Goal: Task Accomplishment & Management: Use online tool/utility

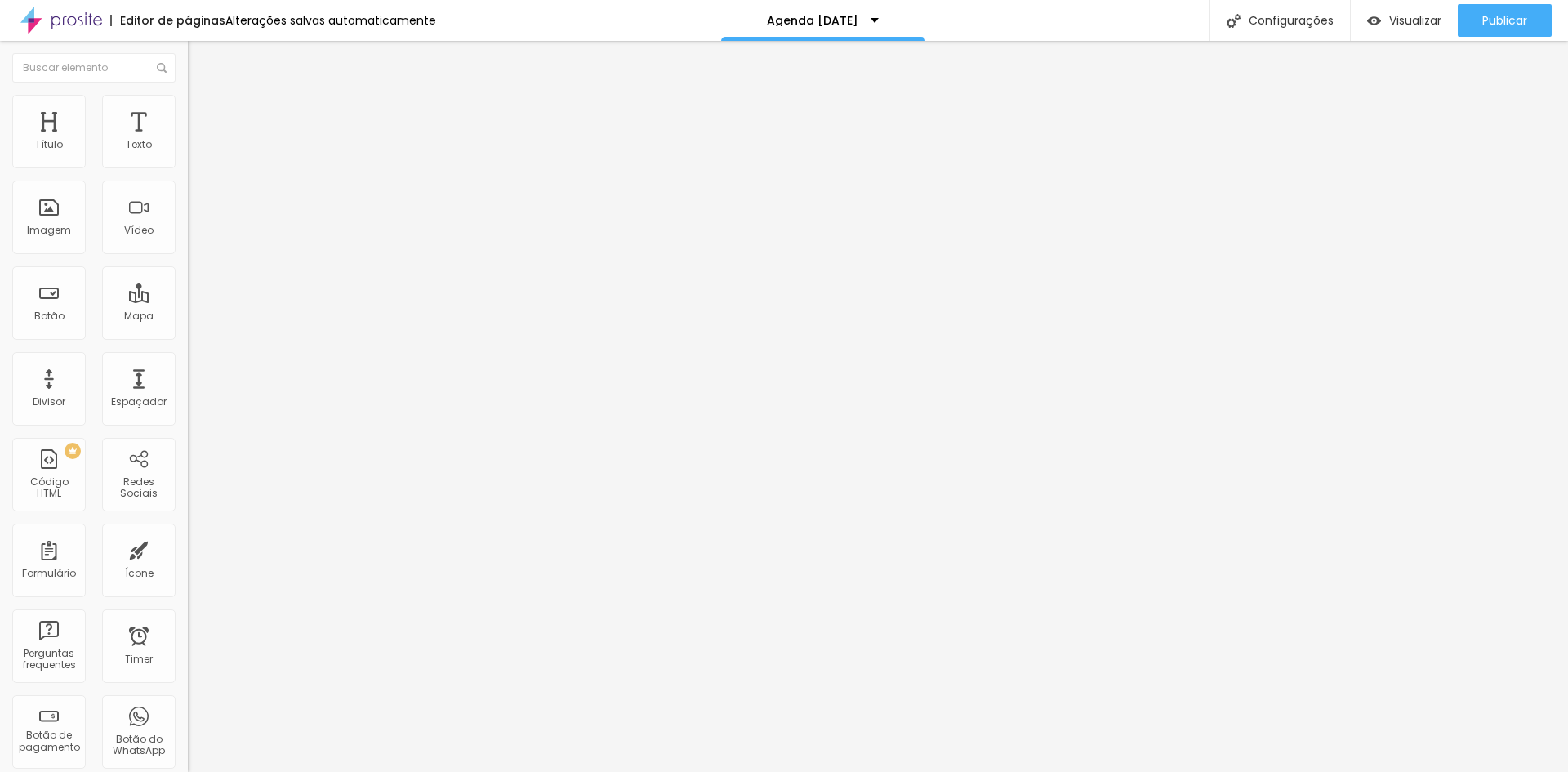
click at [195, 152] on icon "button" at bounding box center [199, 147] width 9 height 9
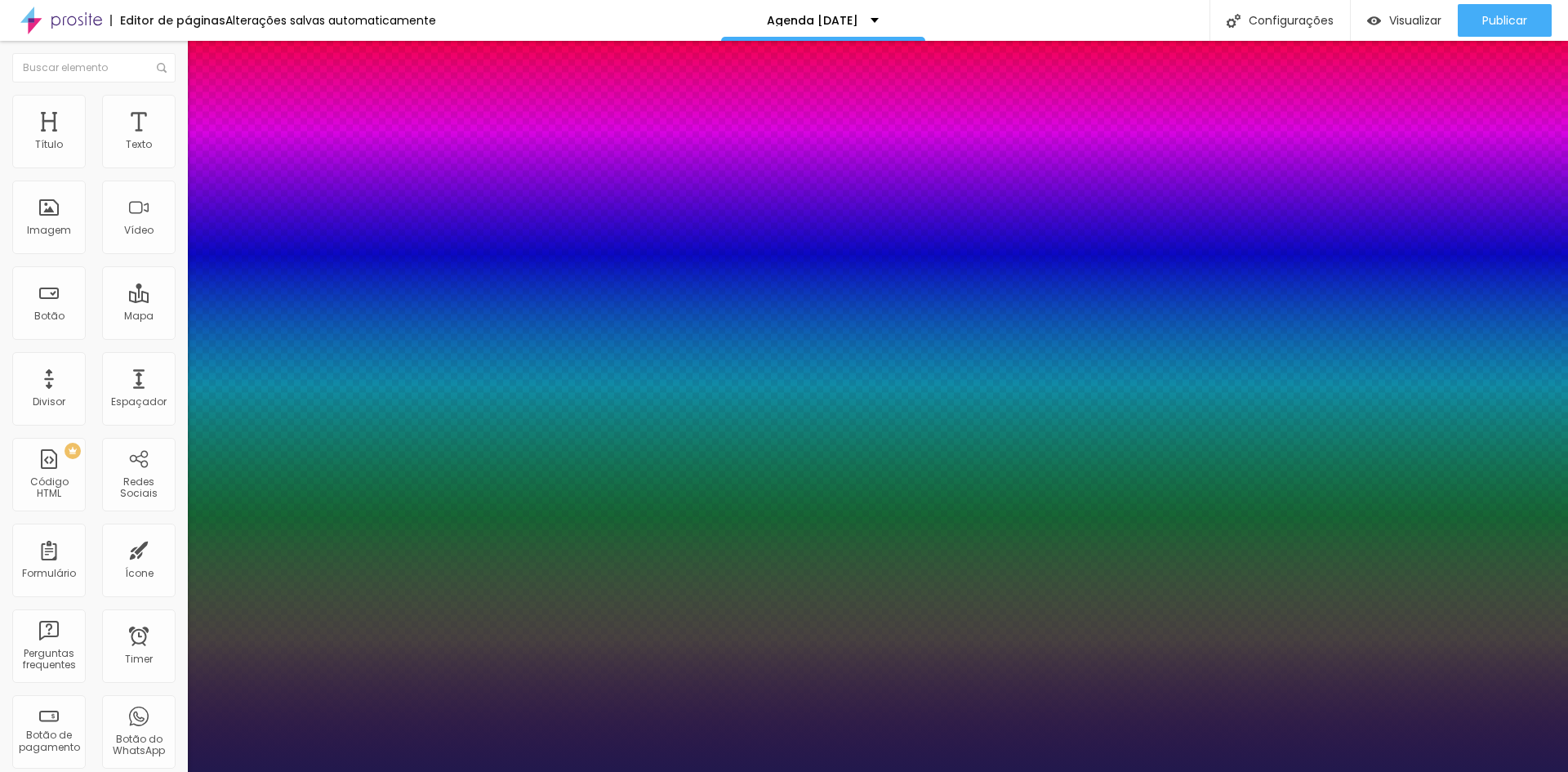
type input "1"
click at [48, 771] on div at bounding box center [784, 772] width 1568 height 0
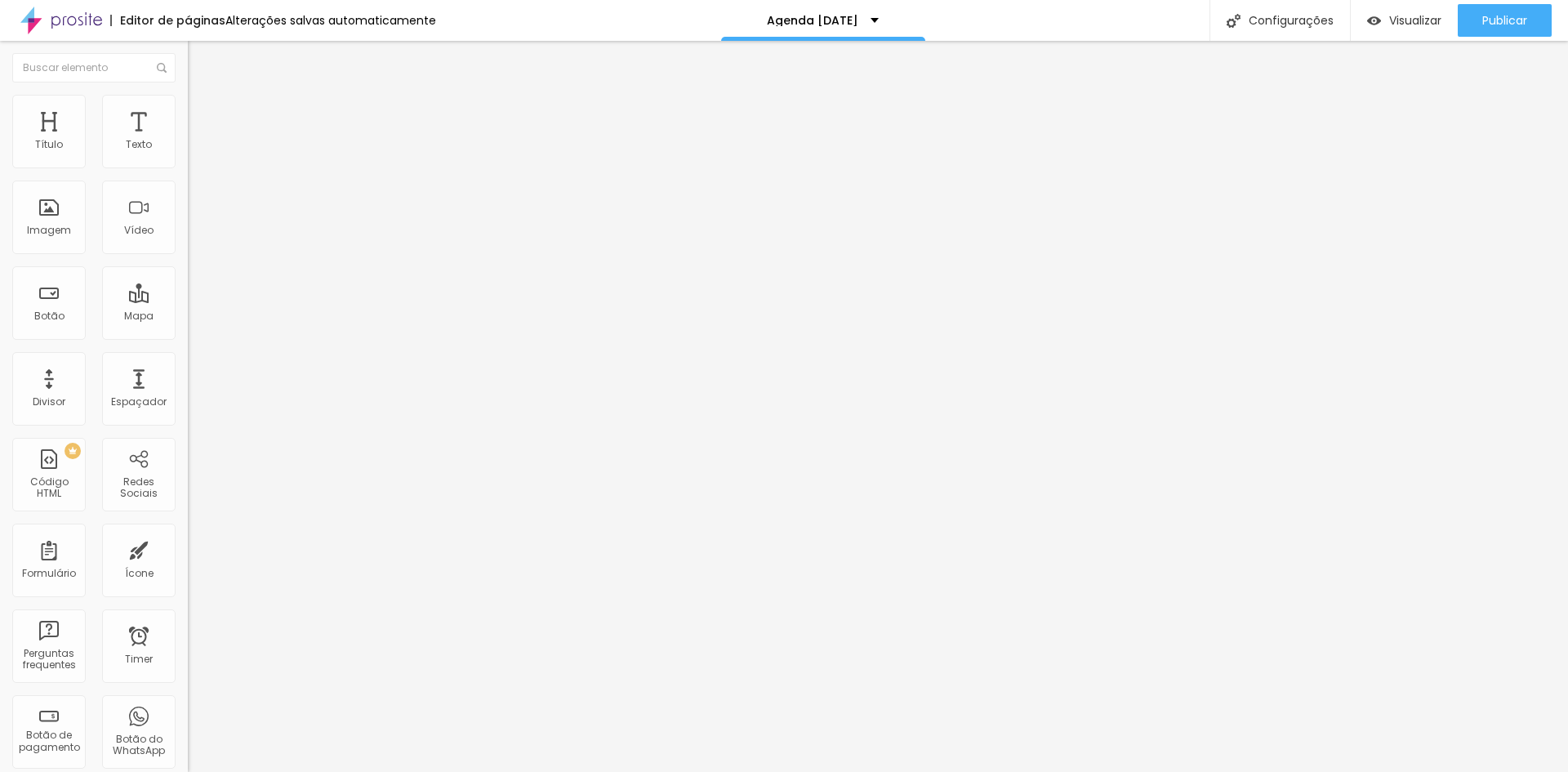
click at [188, 108] on li "Avançado" at bounding box center [282, 103] width 188 height 16
click at [188, 95] on li "Estilo" at bounding box center [282, 86] width 188 height 16
click at [196, 150] on icon "button" at bounding box center [199, 146] width 7 height 7
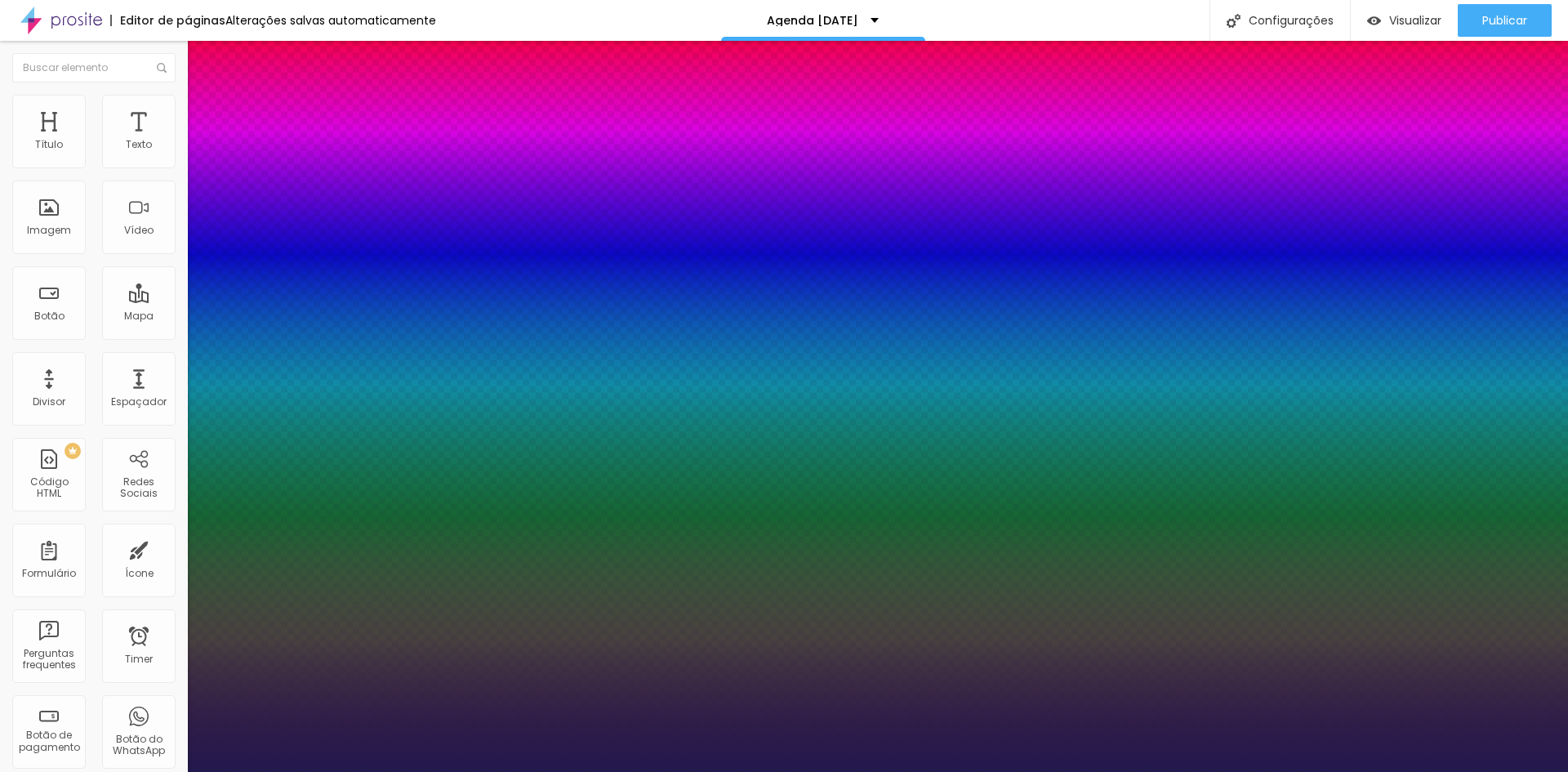
type input "1"
type input "11"
type input "1"
type input "9"
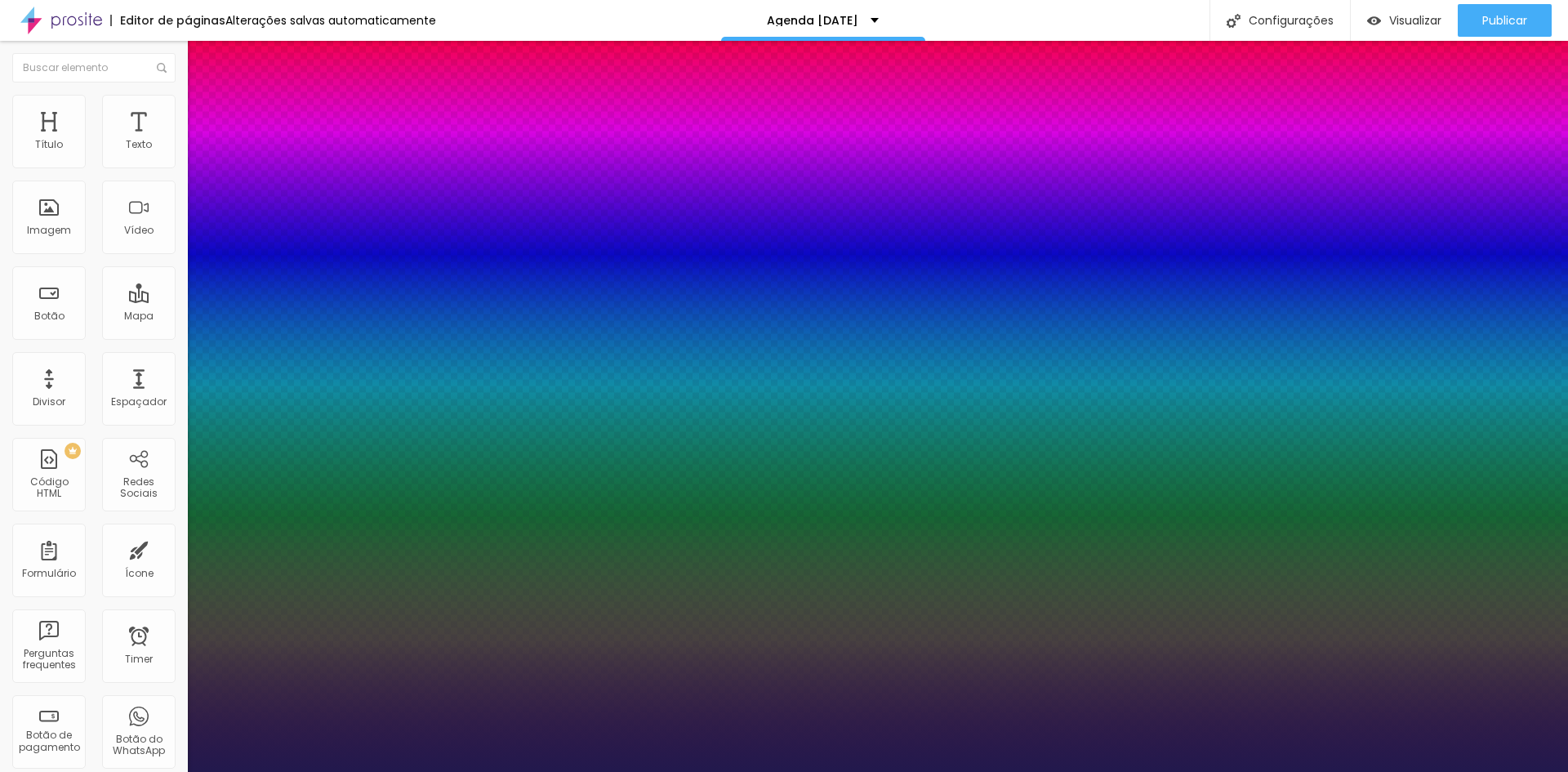
type input "9"
type input "1"
type input "10"
type input "1"
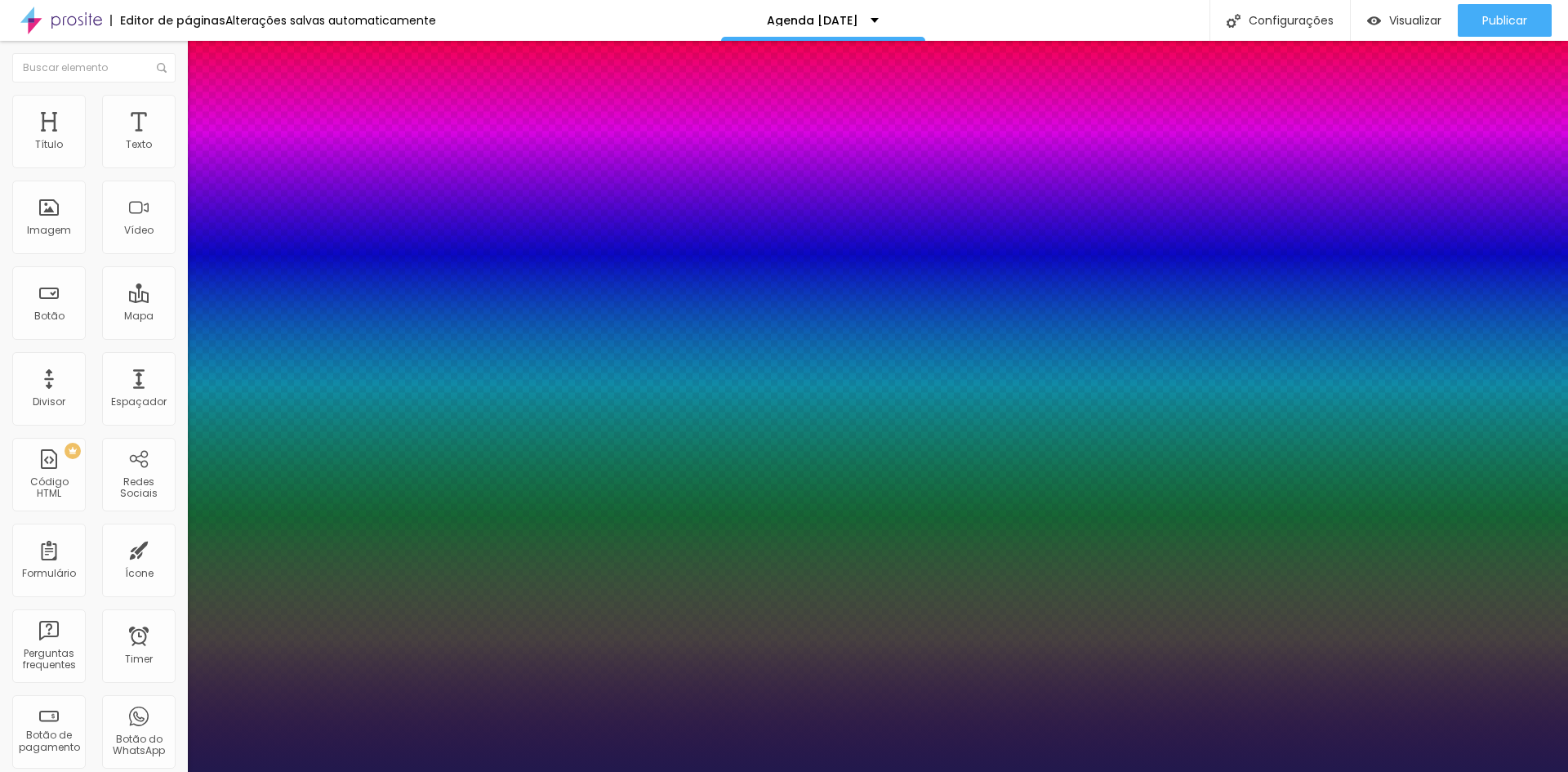
type input "11"
type input "1"
type input "13"
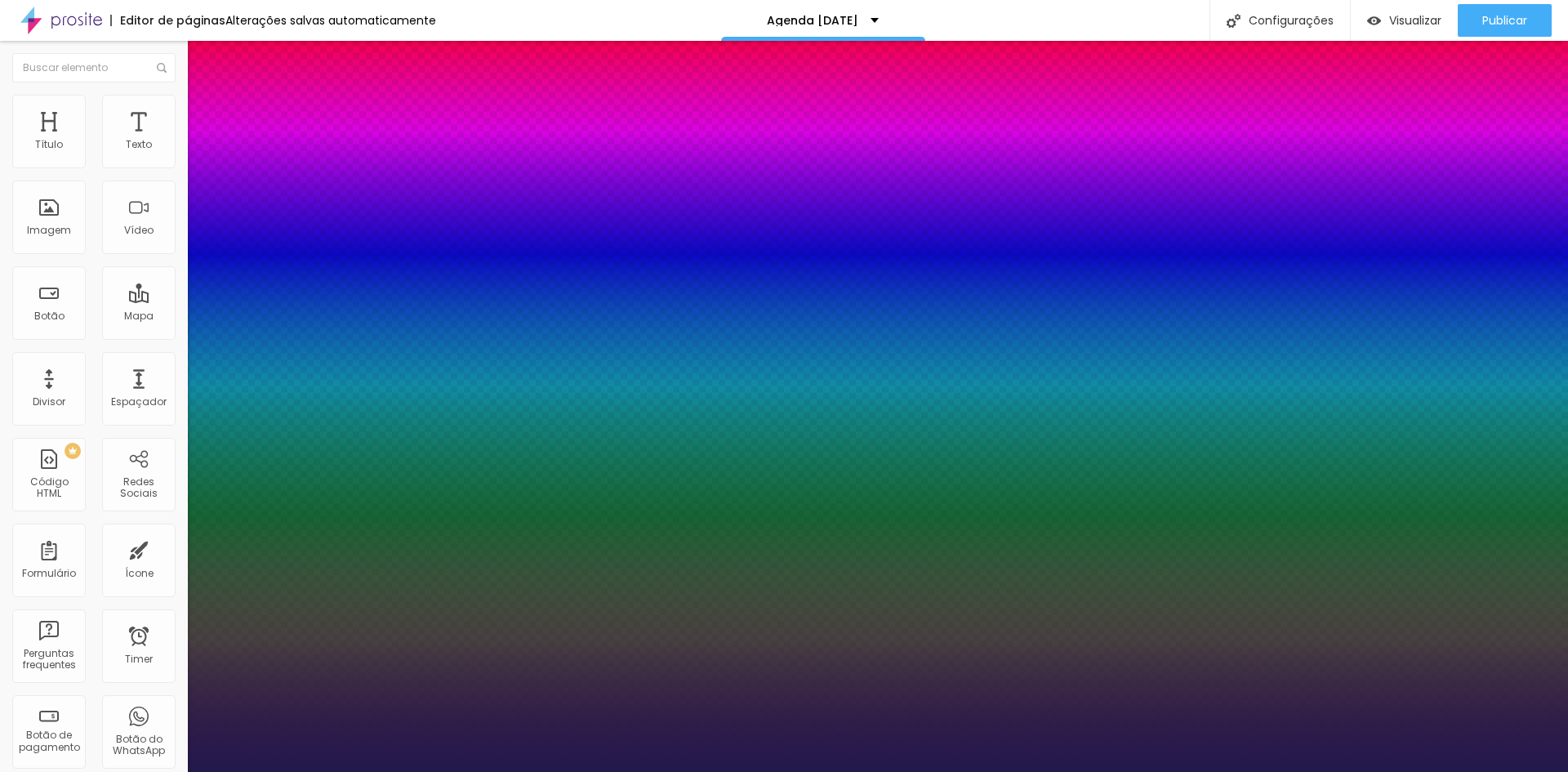
type input "1"
type input "14"
type input "1"
type input "13"
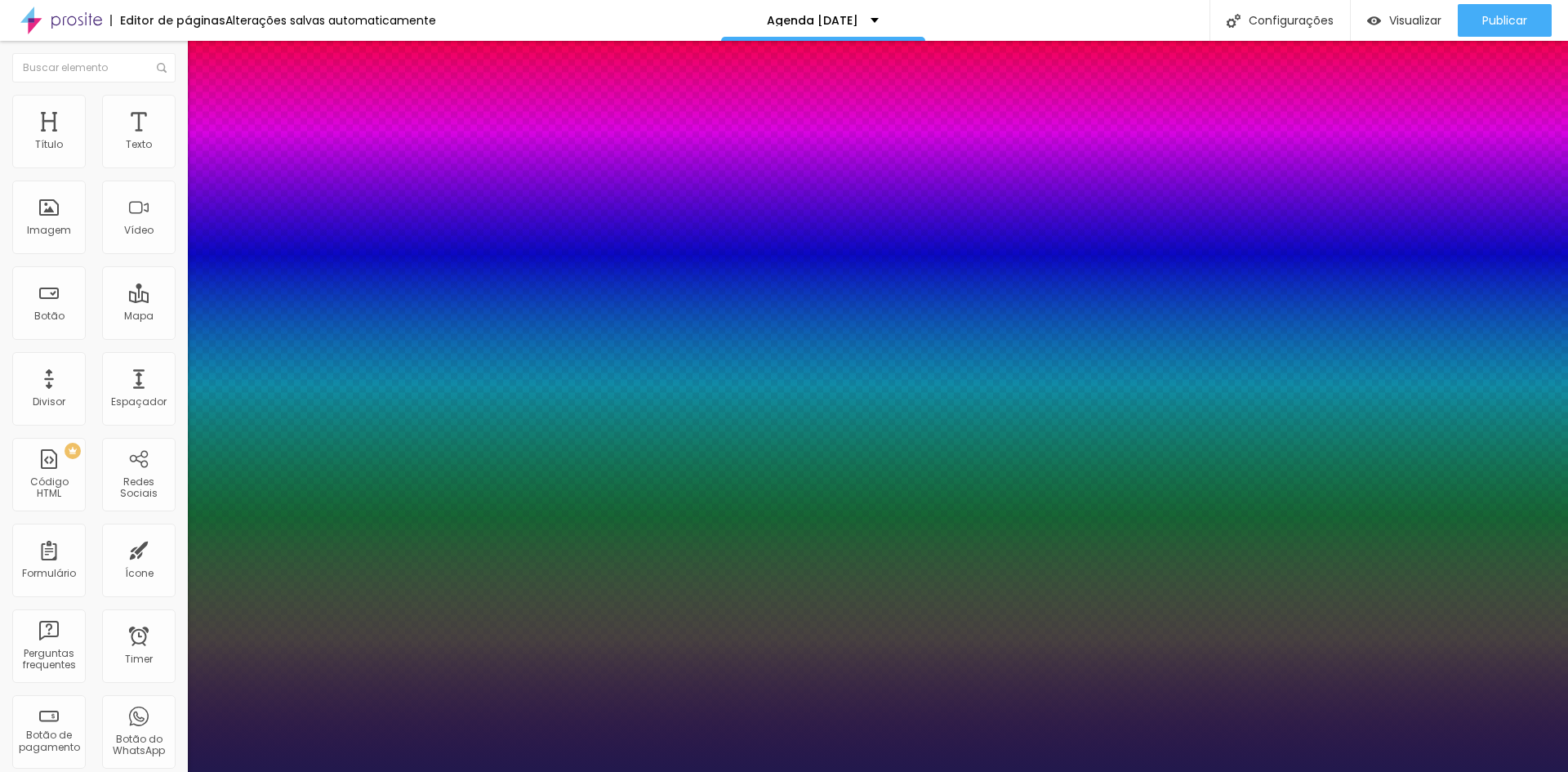
type input "13"
type input "1"
type input "12"
type input "1"
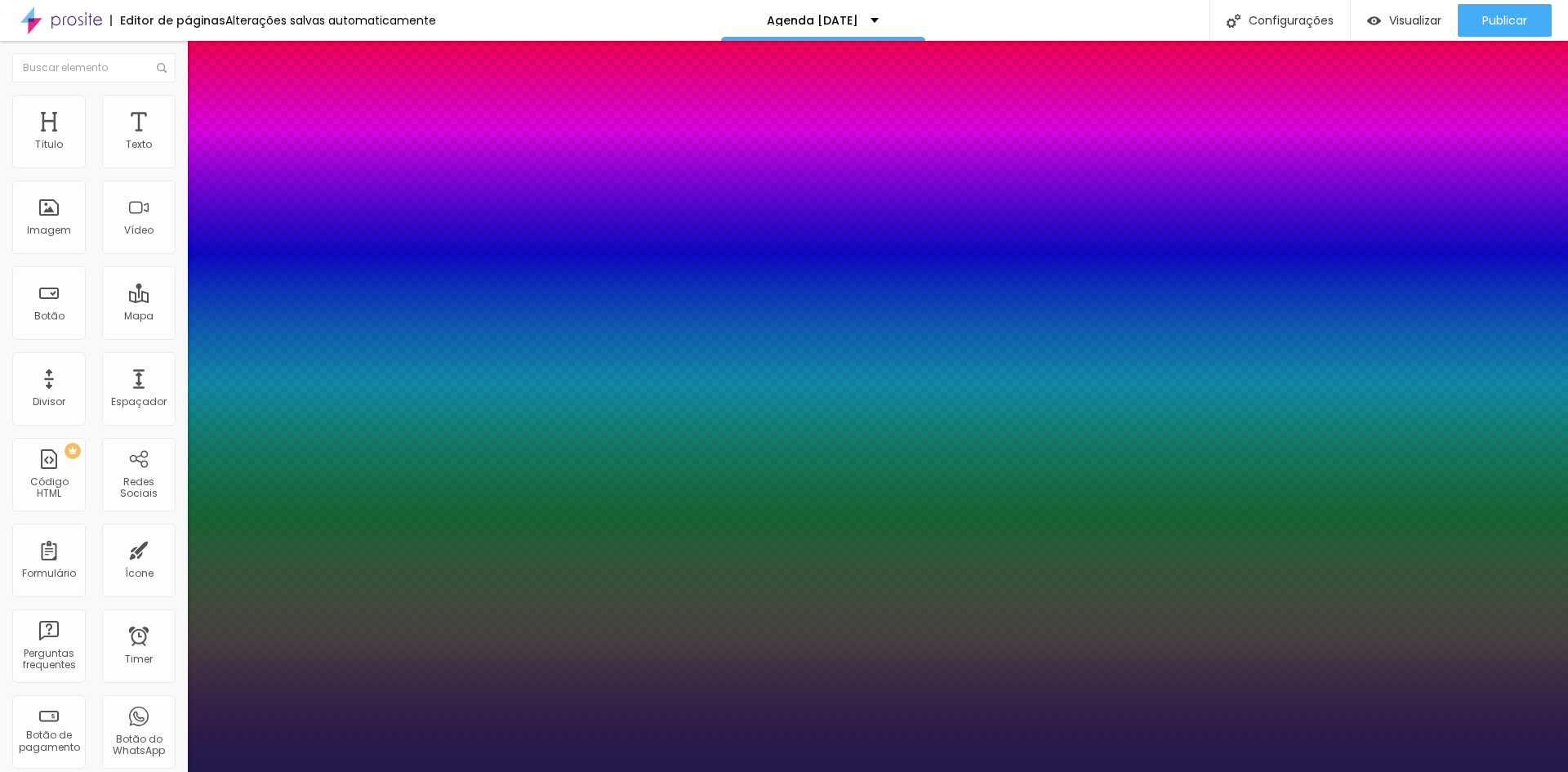
type input "11"
type input "1"
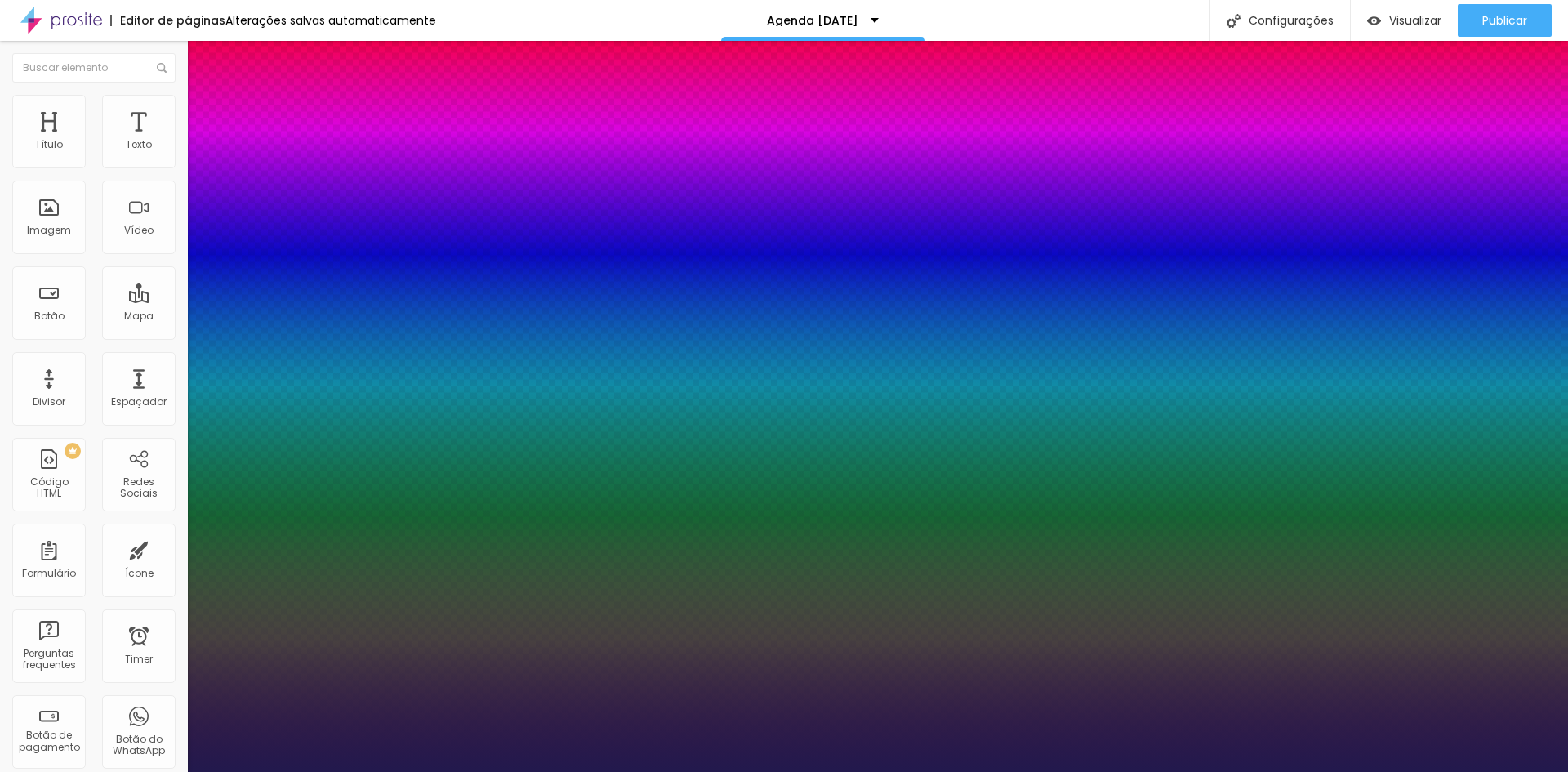
scroll to position [1, 0]
drag, startPoint x: 357, startPoint y: 278, endPoint x: 471, endPoint y: 294, distance: 115.1
click at [471, 294] on body "Editor de páginas Alterações [PERSON_NAME] automaticamente Agenda [DATE] Config…" at bounding box center [784, 386] width 1568 height 772
type input "8"
type input "1"
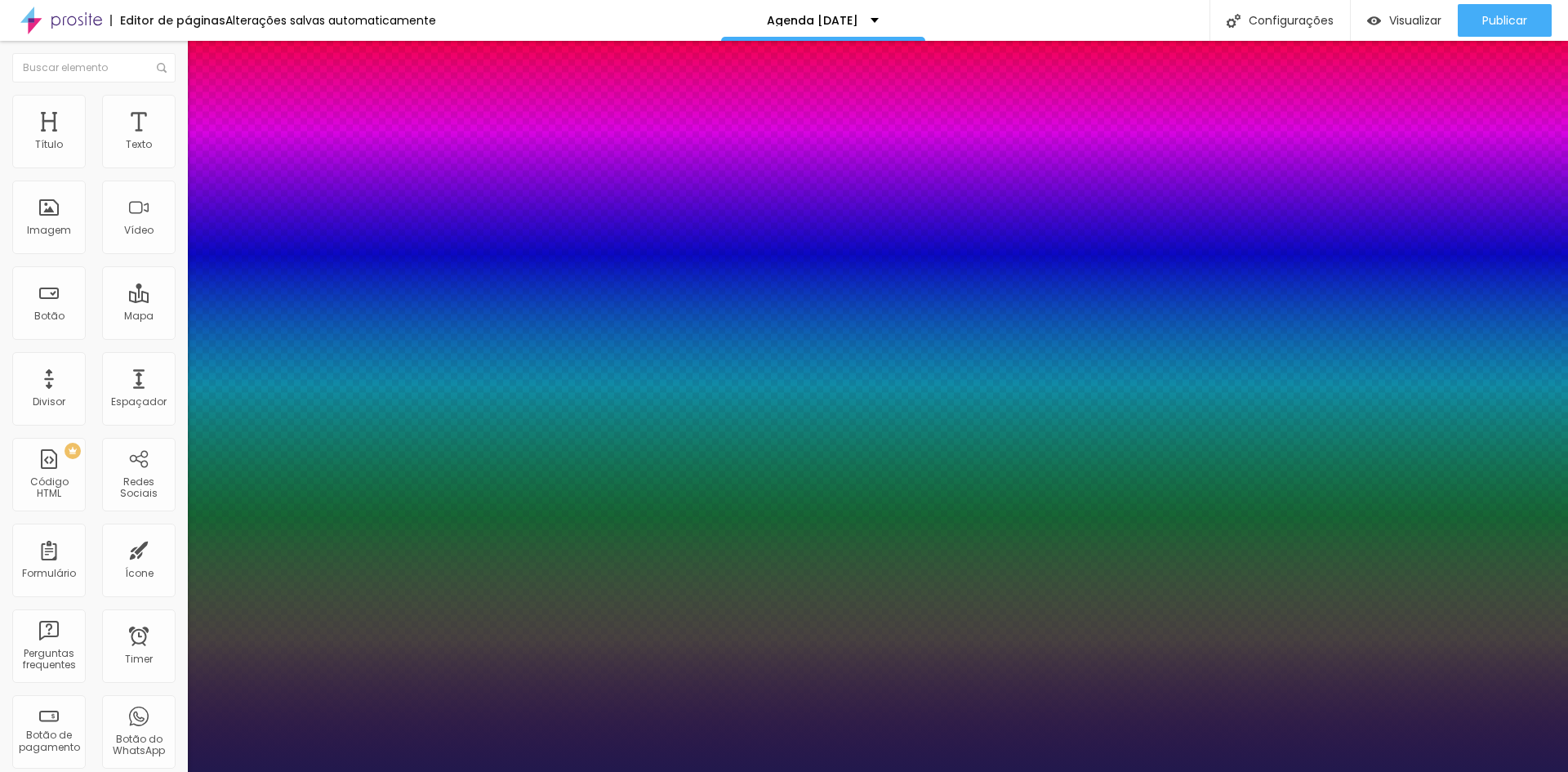
type input "1"
type input "8"
type input "1"
type input "12"
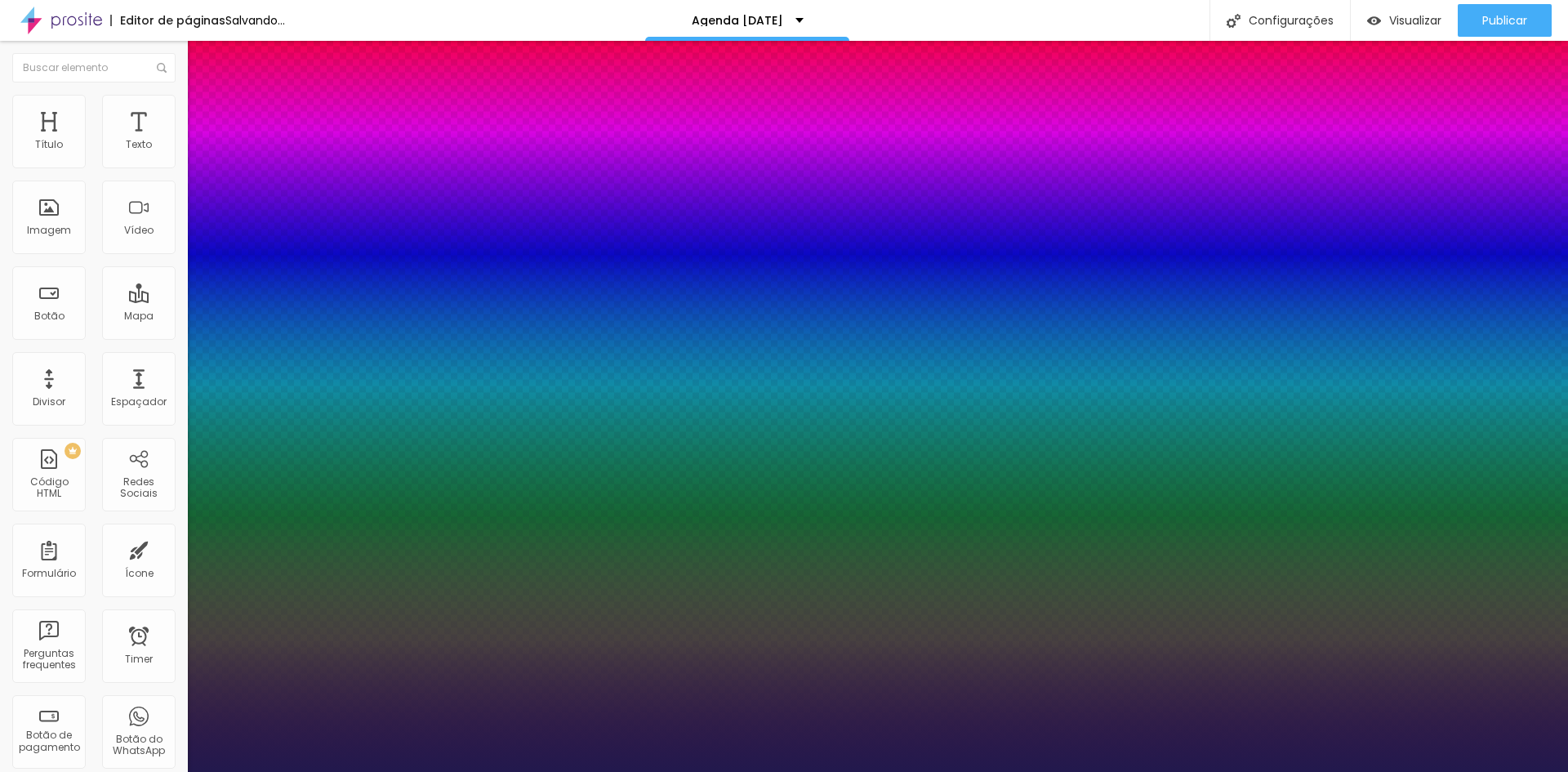
type input "1"
type input "12"
click at [611, 771] on div at bounding box center [784, 772] width 1568 height 0
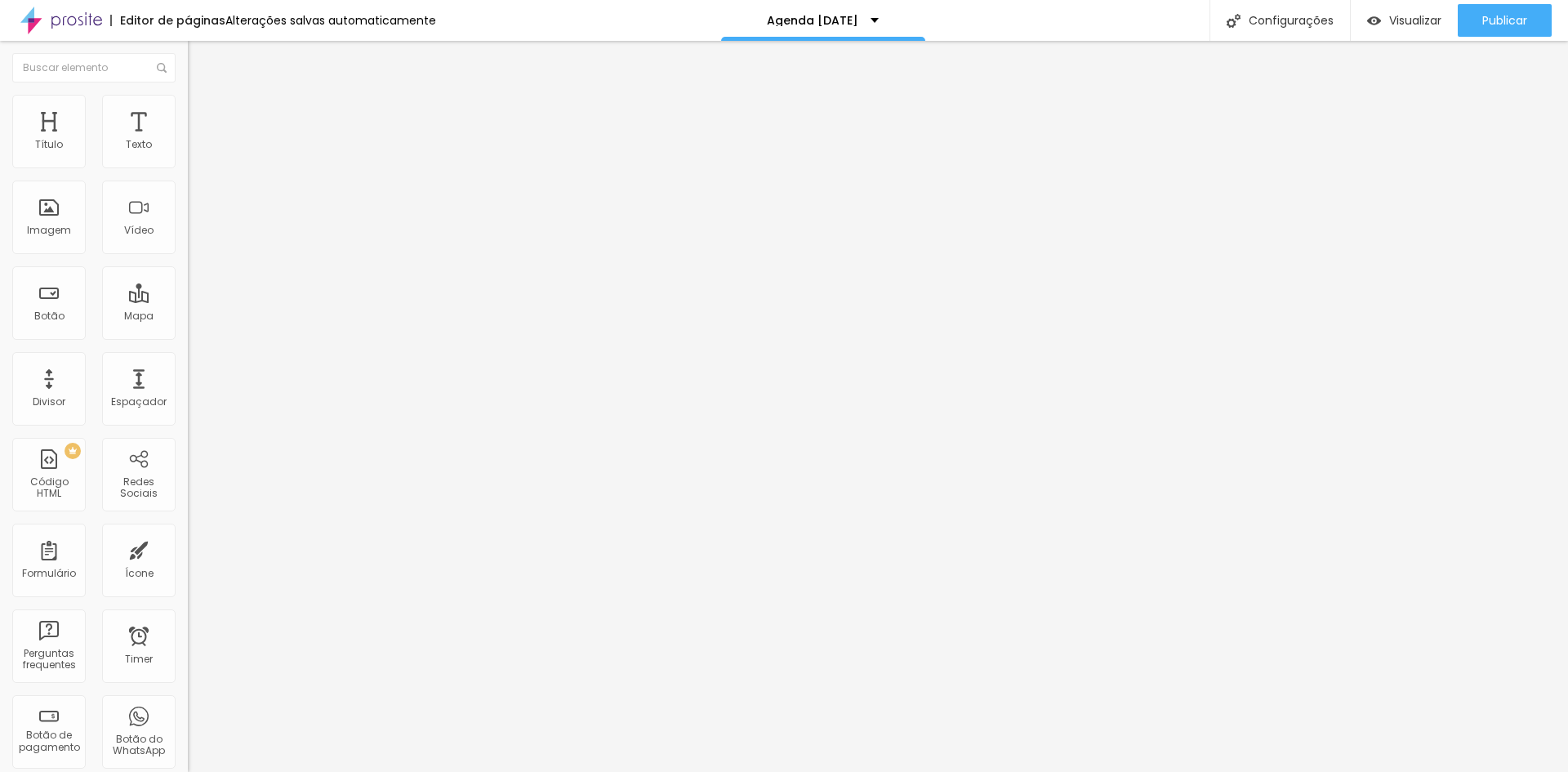
click at [188, 156] on button "button" at bounding box center [199, 148] width 23 height 17
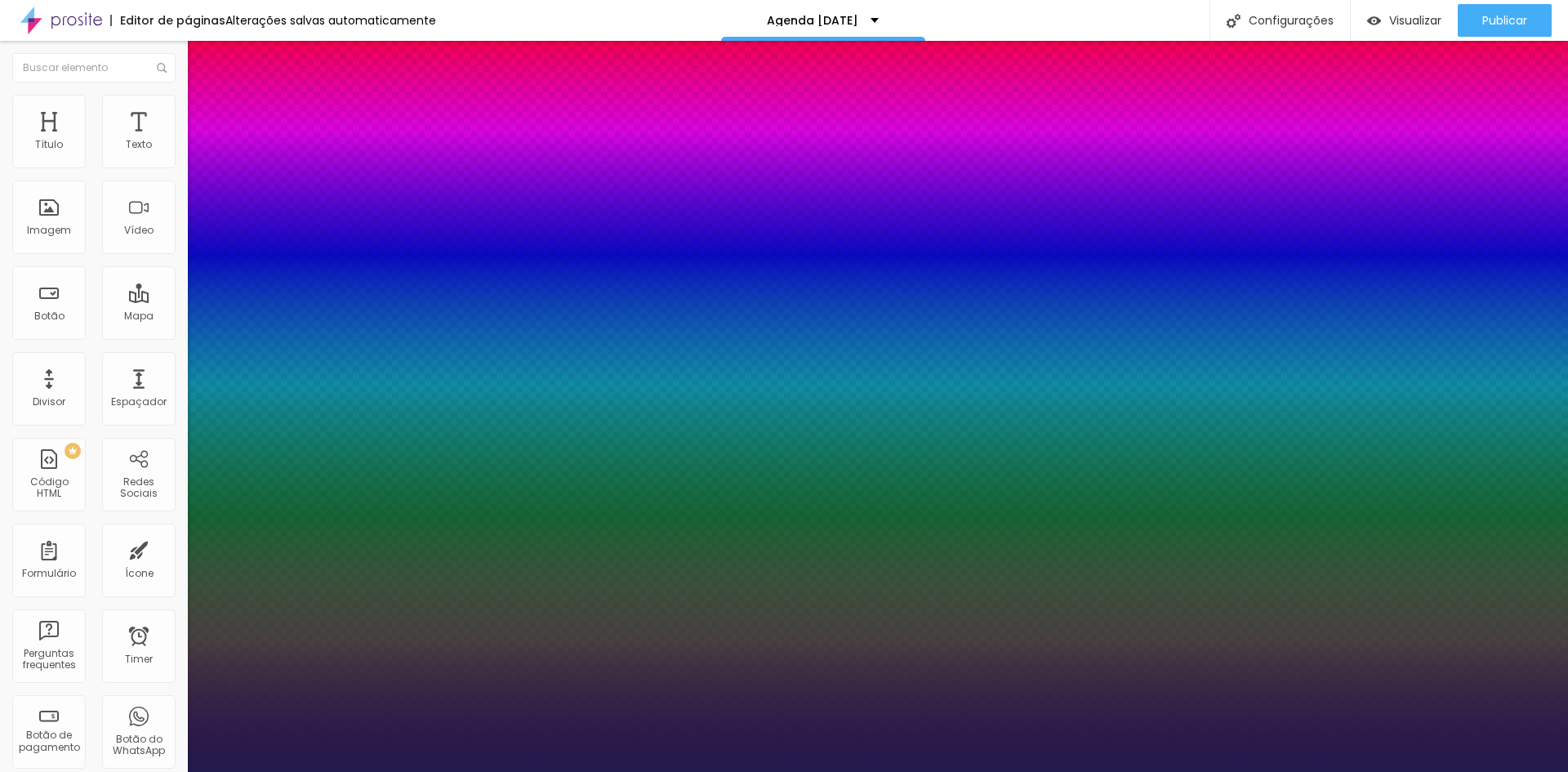
type input "1"
drag, startPoint x: 357, startPoint y: 276, endPoint x: 407, endPoint y: 278, distance: 50.0
click at [407, 278] on body "Editor de páginas Alterações [PERSON_NAME] automaticamente Agenda [DATE] Config…" at bounding box center [784, 386] width 1568 height 772
type input "8"
type input "1"
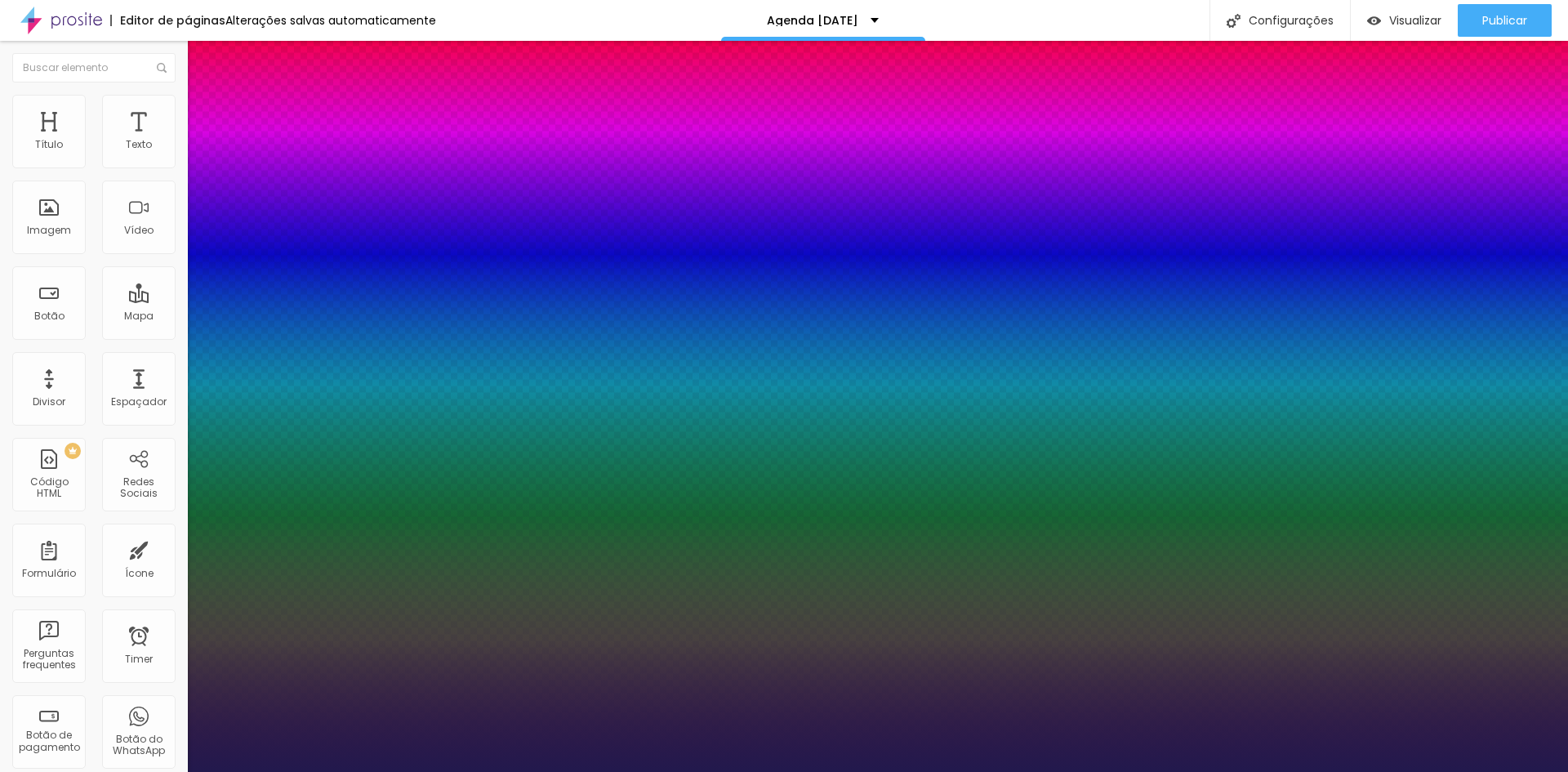
type input "1"
type input "12"
type input "1"
type input "12"
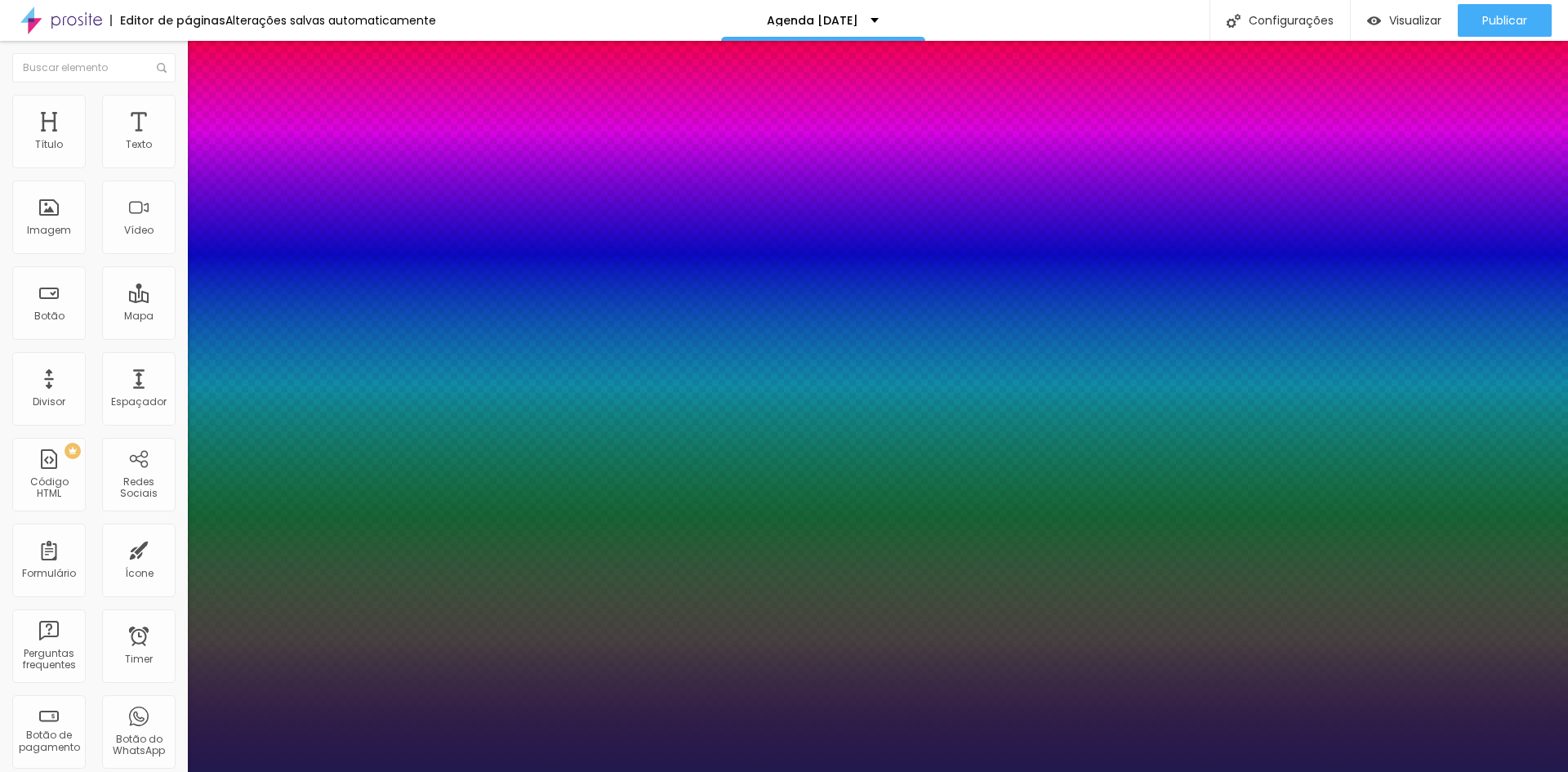
click at [1485, 771] on div at bounding box center [784, 772] width 1568 height 0
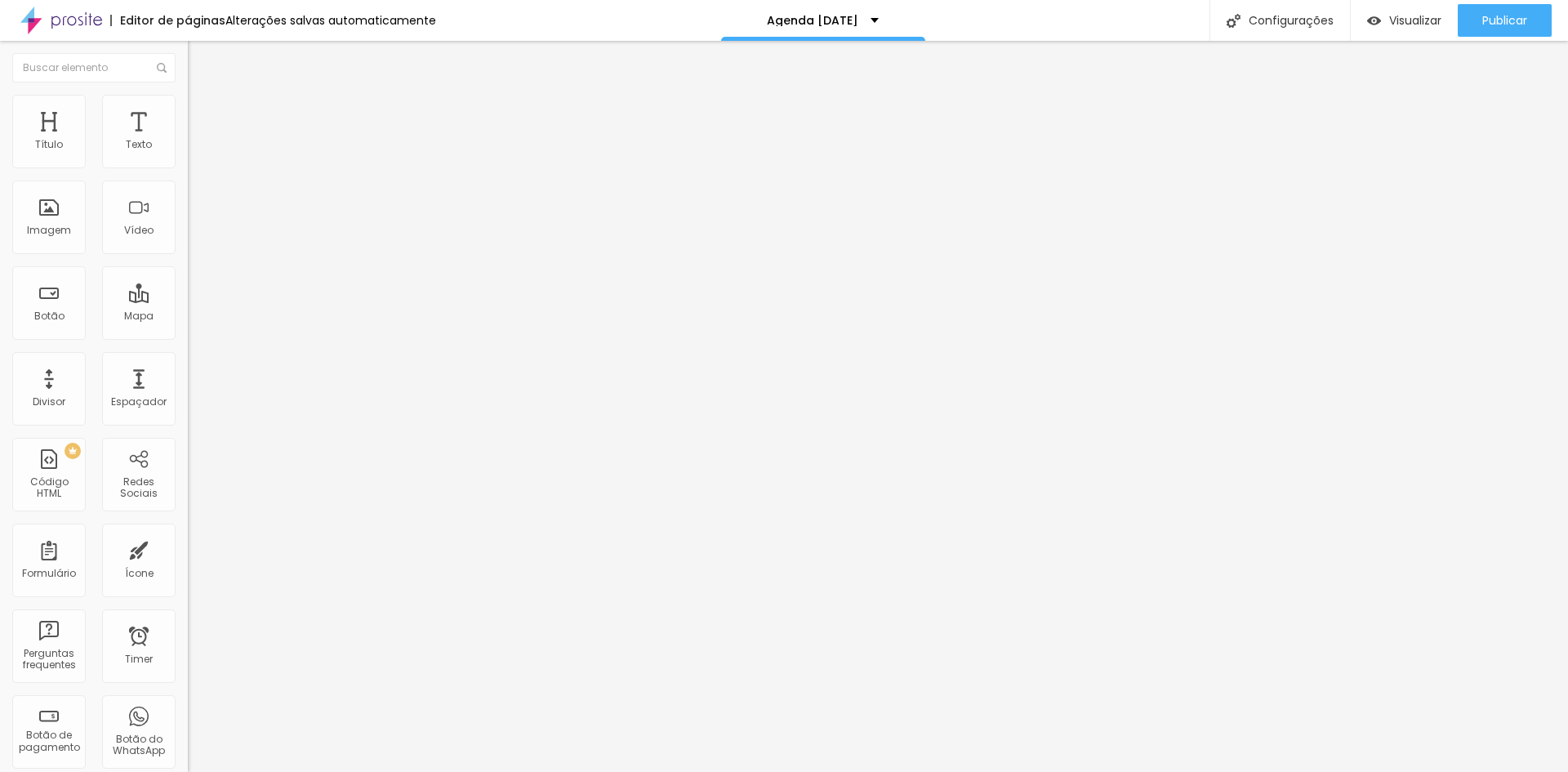
click at [188, 149] on span "Encaixotado" at bounding box center [219, 141] width 64 height 14
click at [188, 174] on span "Completo" at bounding box center [213, 167] width 49 height 14
click at [195, 152] on icon "button" at bounding box center [199, 147] width 9 height 9
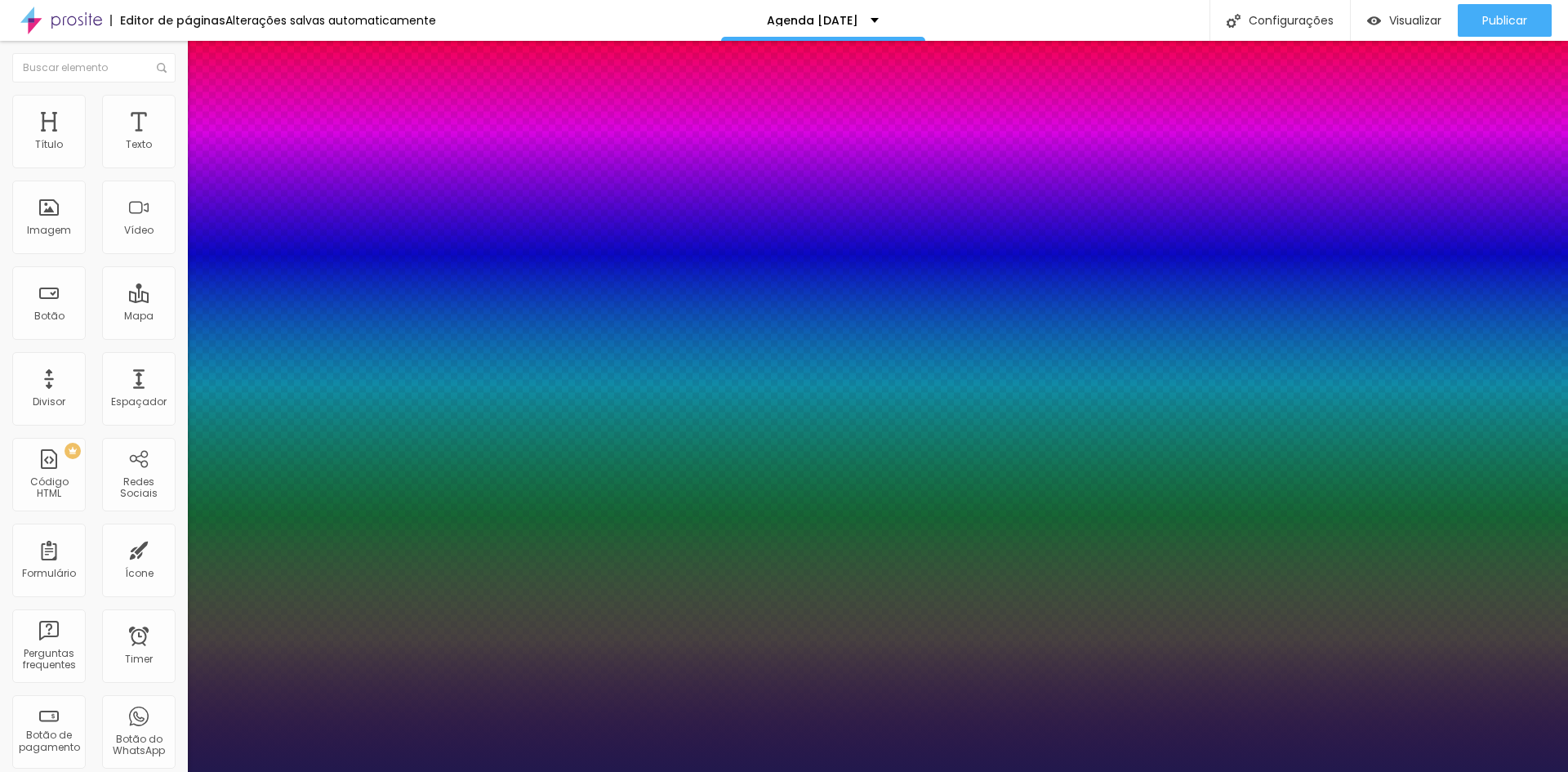
type input "1"
drag, startPoint x: 351, startPoint y: 278, endPoint x: 454, endPoint y: 276, distance: 103.0
click at [454, 276] on body "Editor de páginas Alterações [PERSON_NAME] automaticamente Agenda [DATE] Config…" at bounding box center [784, 386] width 1568 height 772
type input "8"
type input "1"
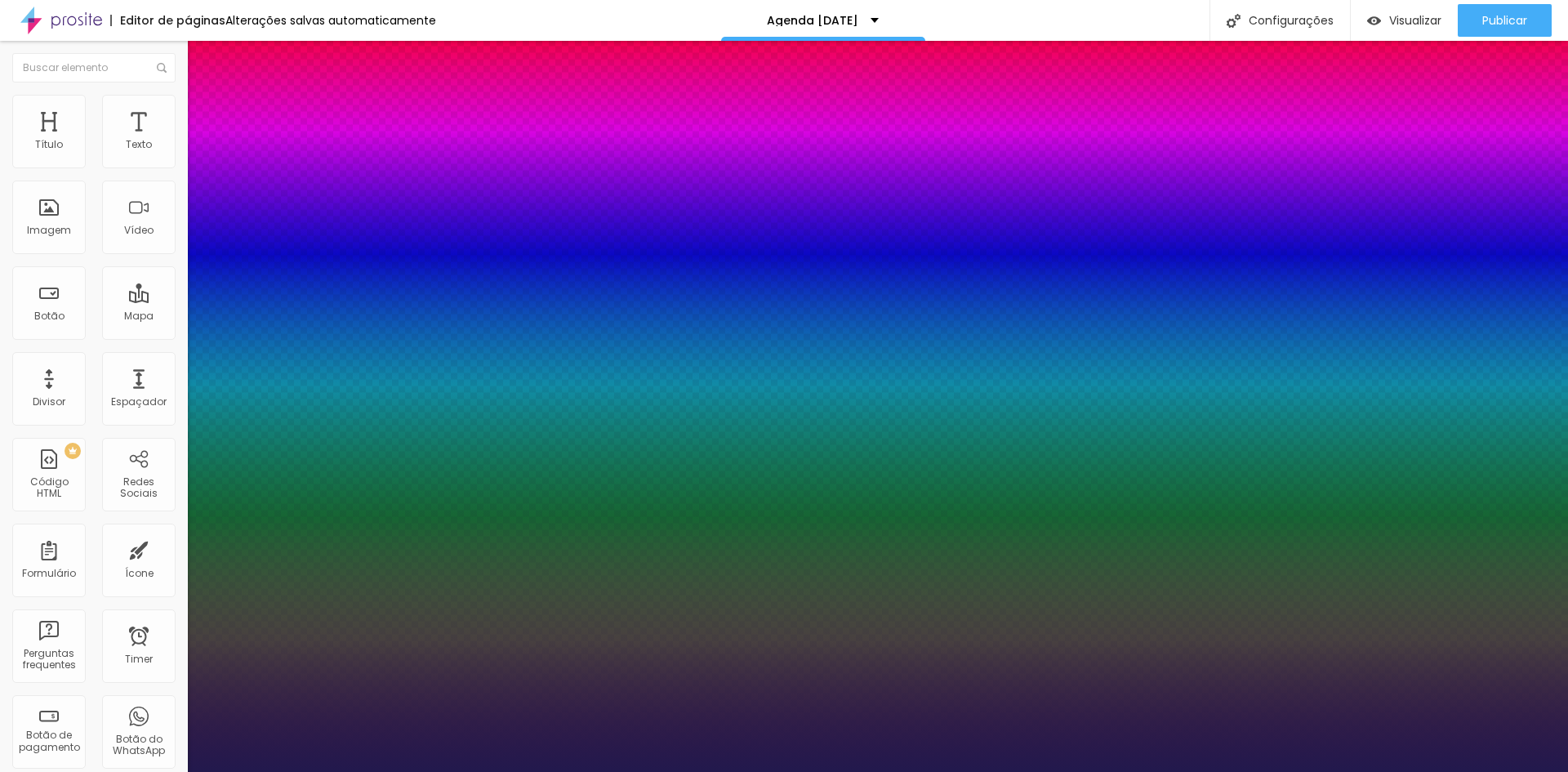
type input "1"
type input "15"
type input "1"
type input "15"
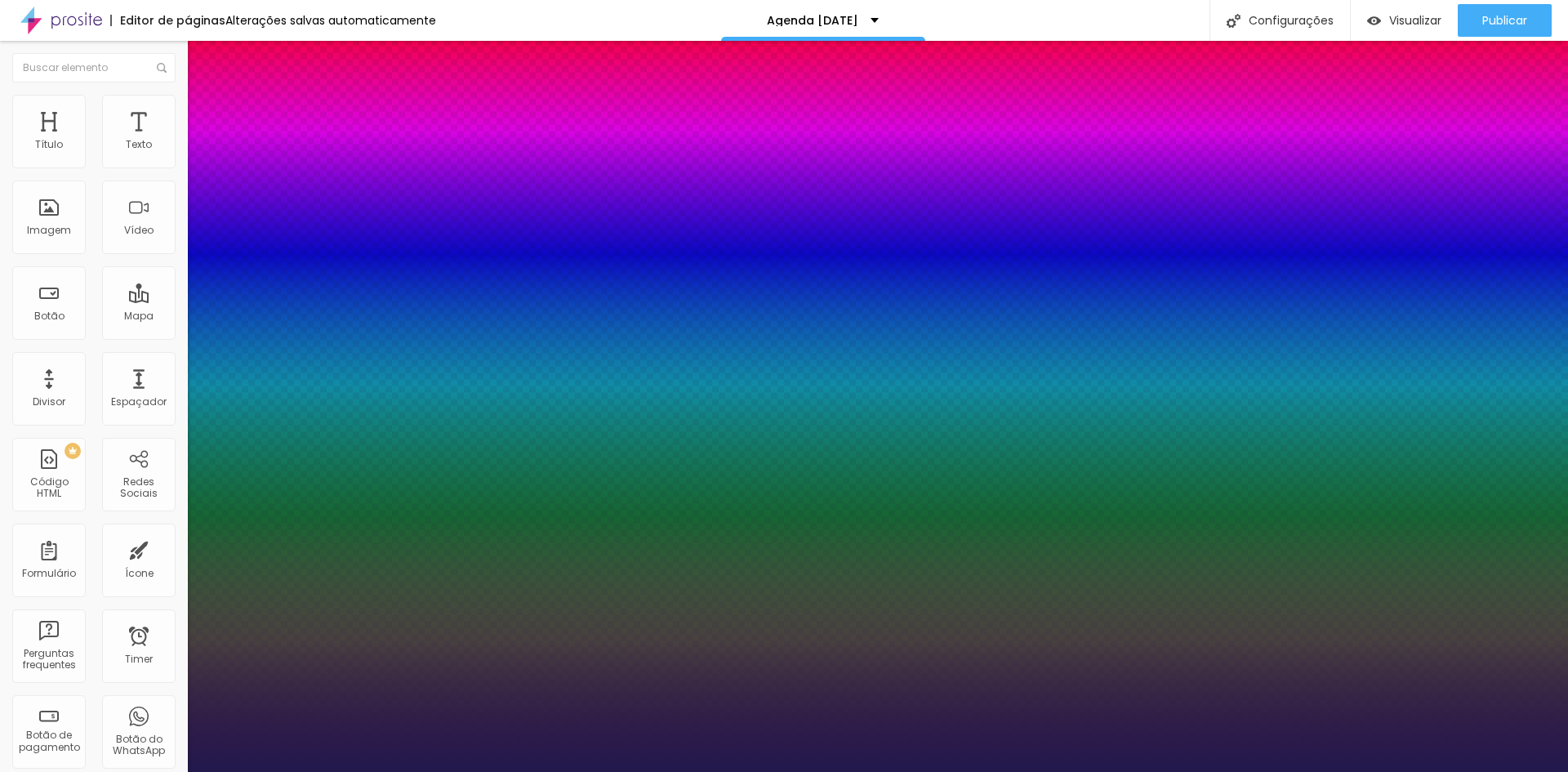
click at [553, 771] on div at bounding box center [784, 772] width 1568 height 0
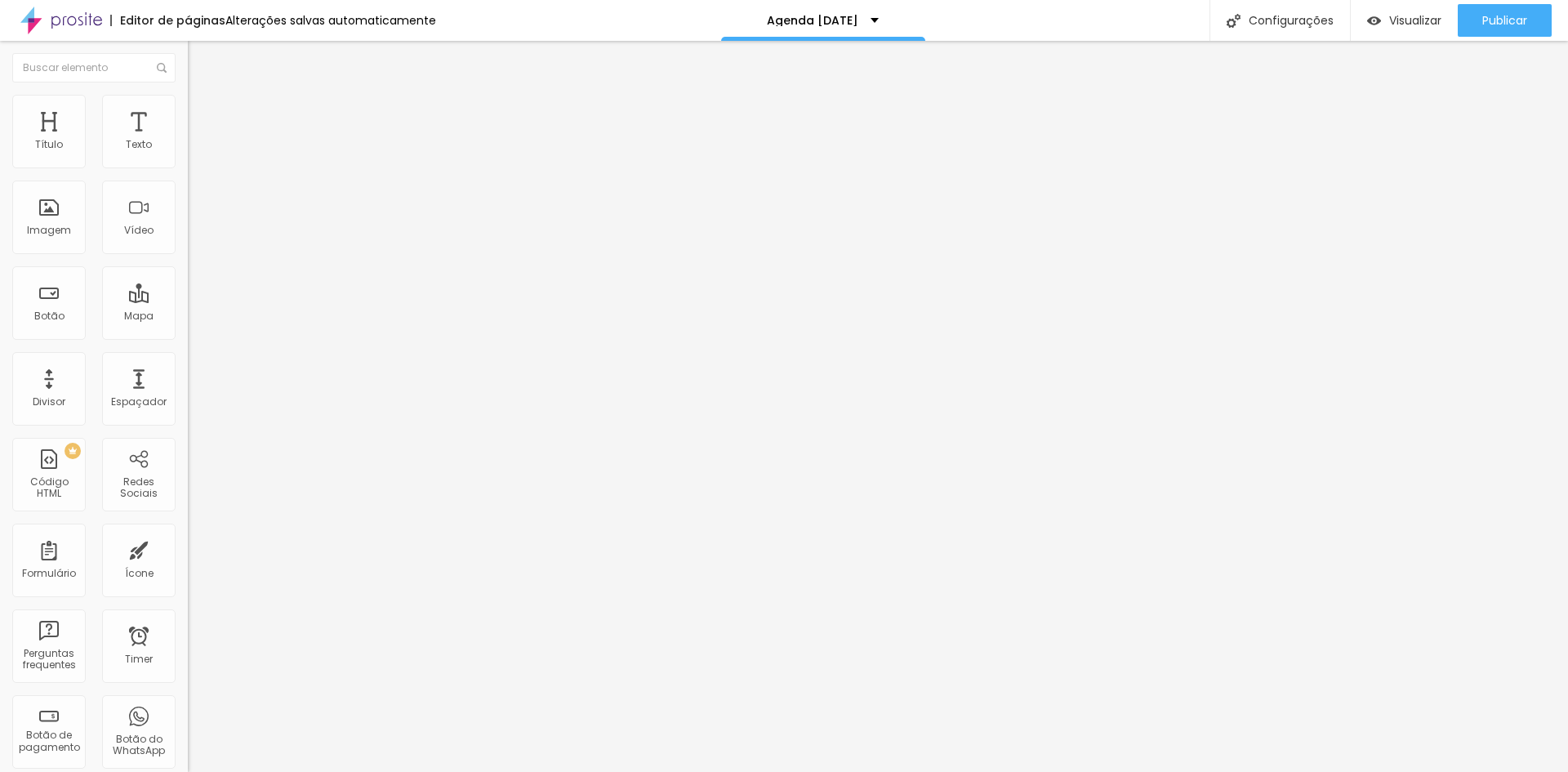
click at [188, 157] on button "button" at bounding box center [199, 148] width 23 height 17
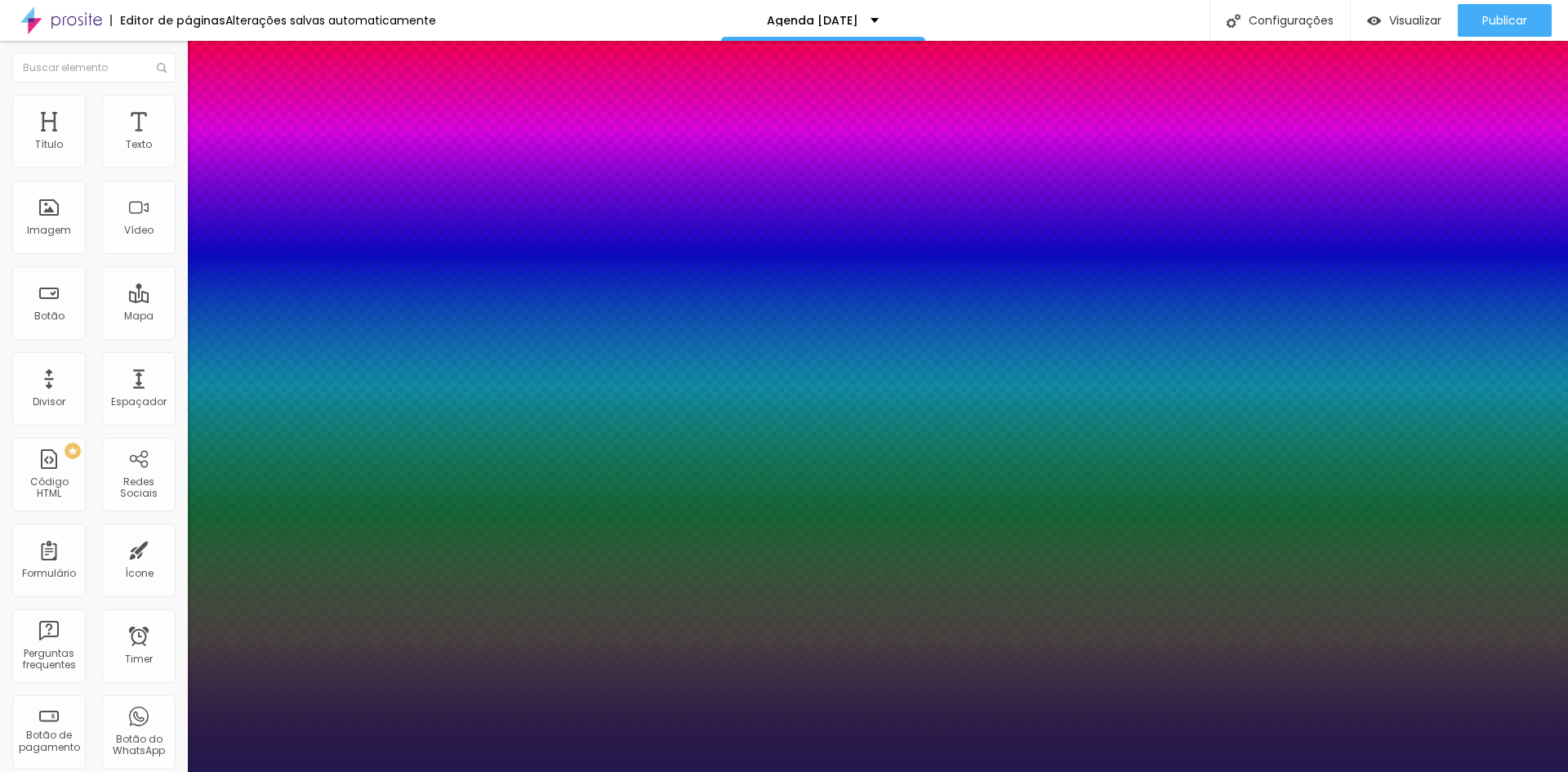
type input "1"
drag, startPoint x: 356, startPoint y: 283, endPoint x: 410, endPoint y: 283, distance: 54.0
click at [410, 283] on body "Editor de páginas Alterações [PERSON_NAME] automaticamente Agenda [DATE] Config…" at bounding box center [784, 386] width 1568 height 772
type input "8"
type input "1"
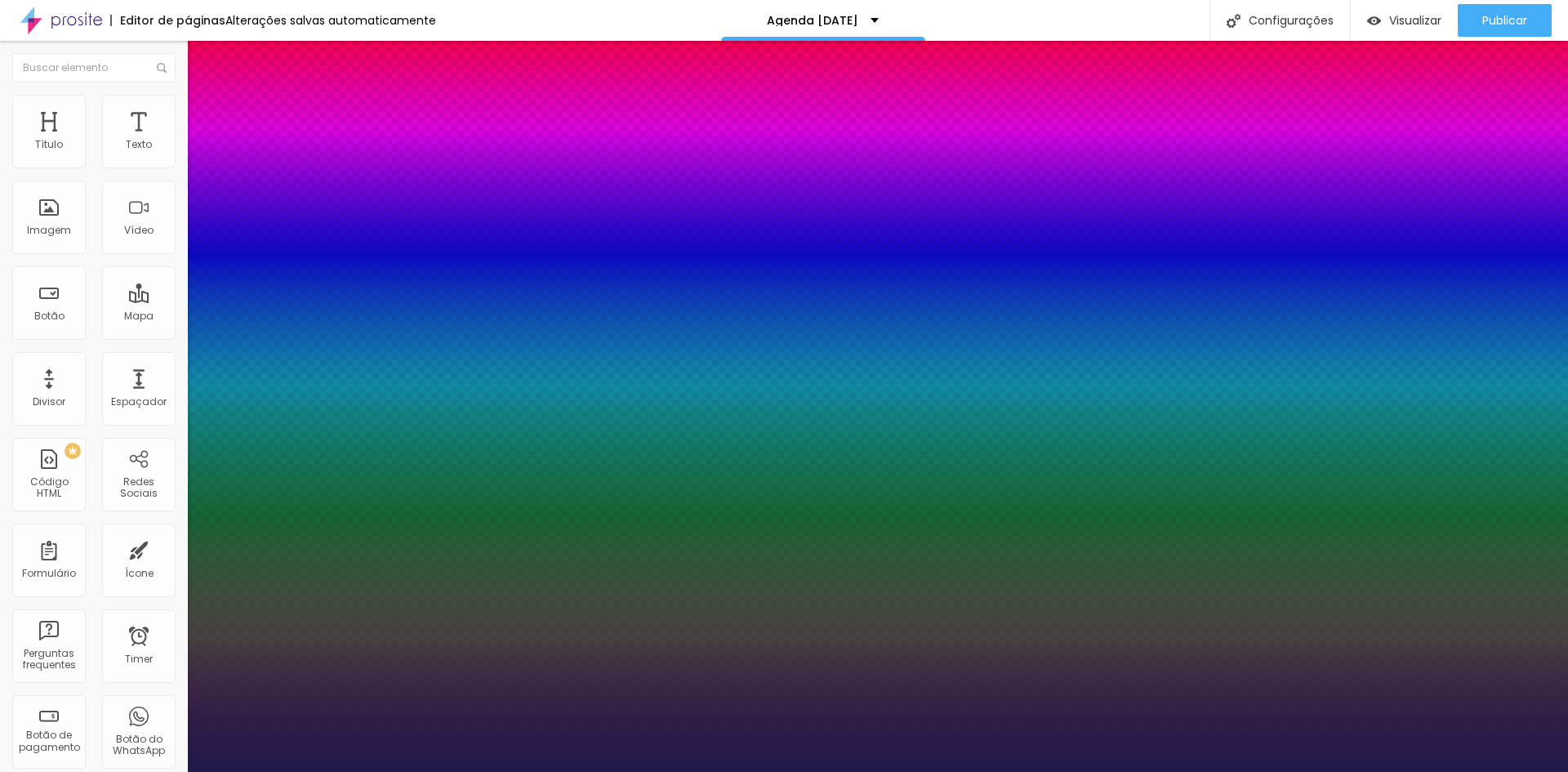
type input "1"
type input "15"
type input "1"
type input "15"
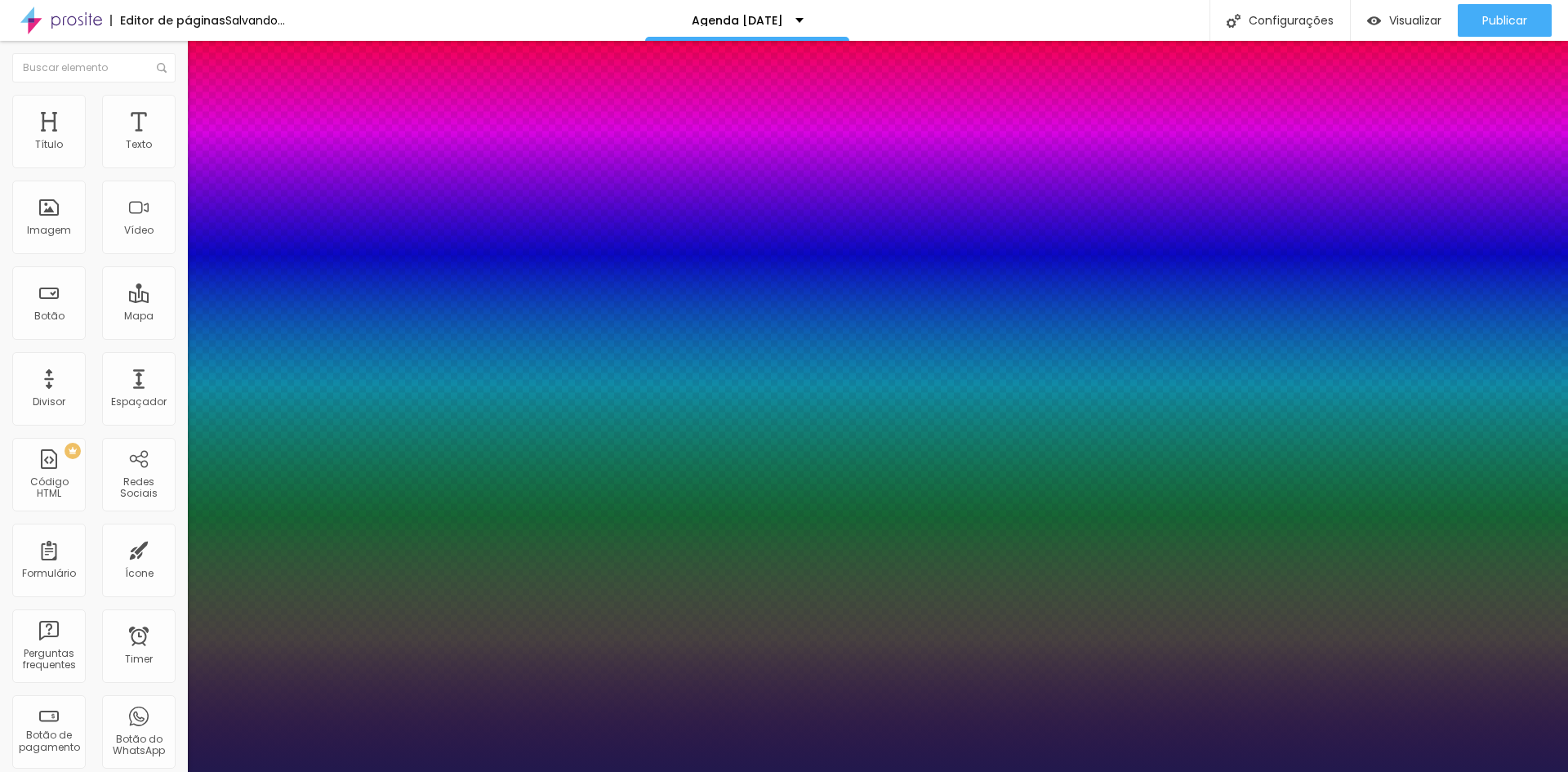
type input "1"
click at [1450, 771] on div at bounding box center [784, 772] width 1568 height 0
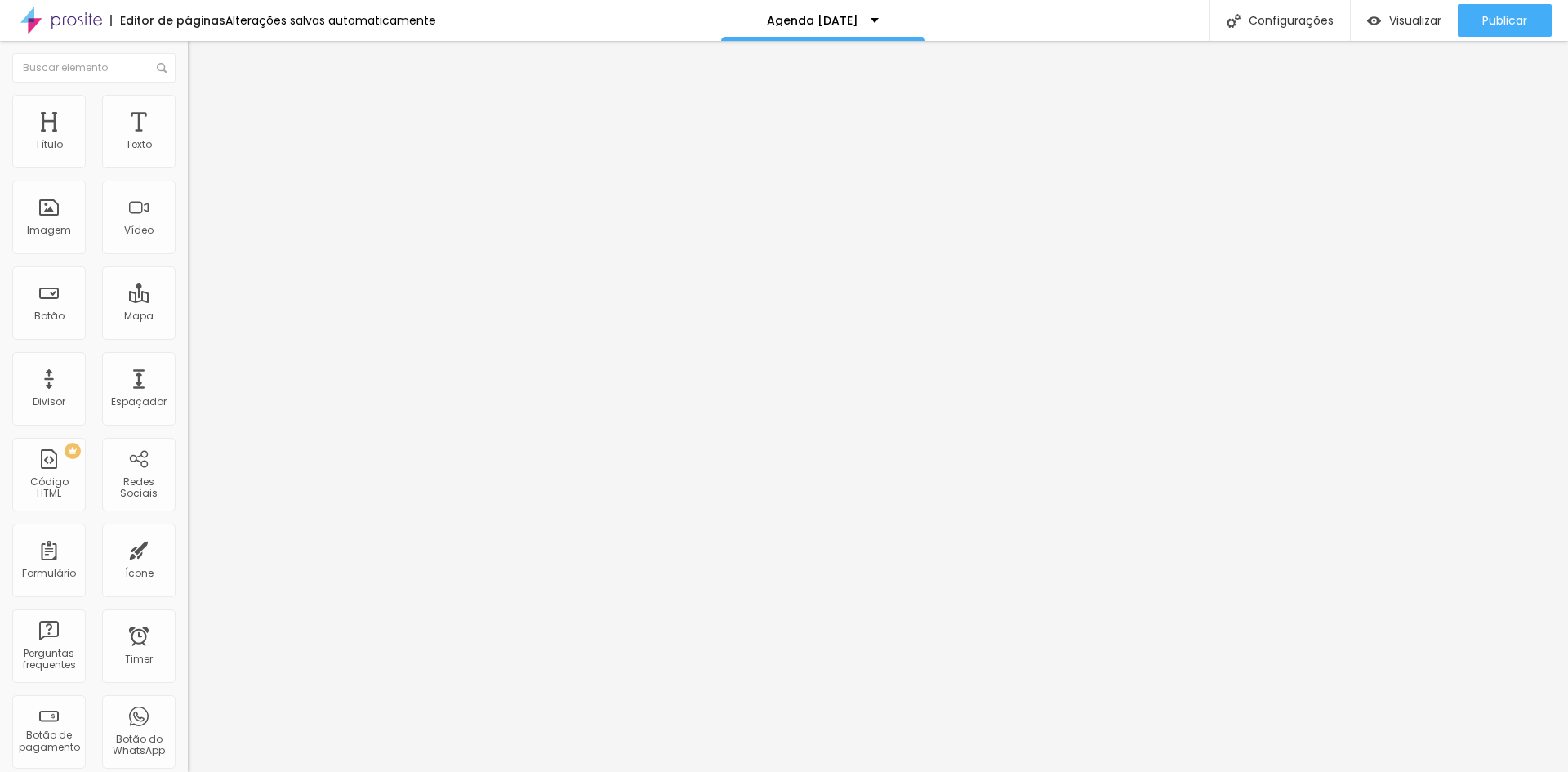
click at [188, 149] on span "Encaixotado" at bounding box center [219, 141] width 64 height 14
click at [188, 173] on div "Completo" at bounding box center [282, 167] width 188 height 9
click at [188, 149] on span "Encaixotado" at bounding box center [219, 141] width 64 height 14
click at [188, 173] on div "Completo" at bounding box center [282, 167] width 188 height 9
click at [1497, 16] on span "Publicar" at bounding box center [1504, 21] width 45 height 13
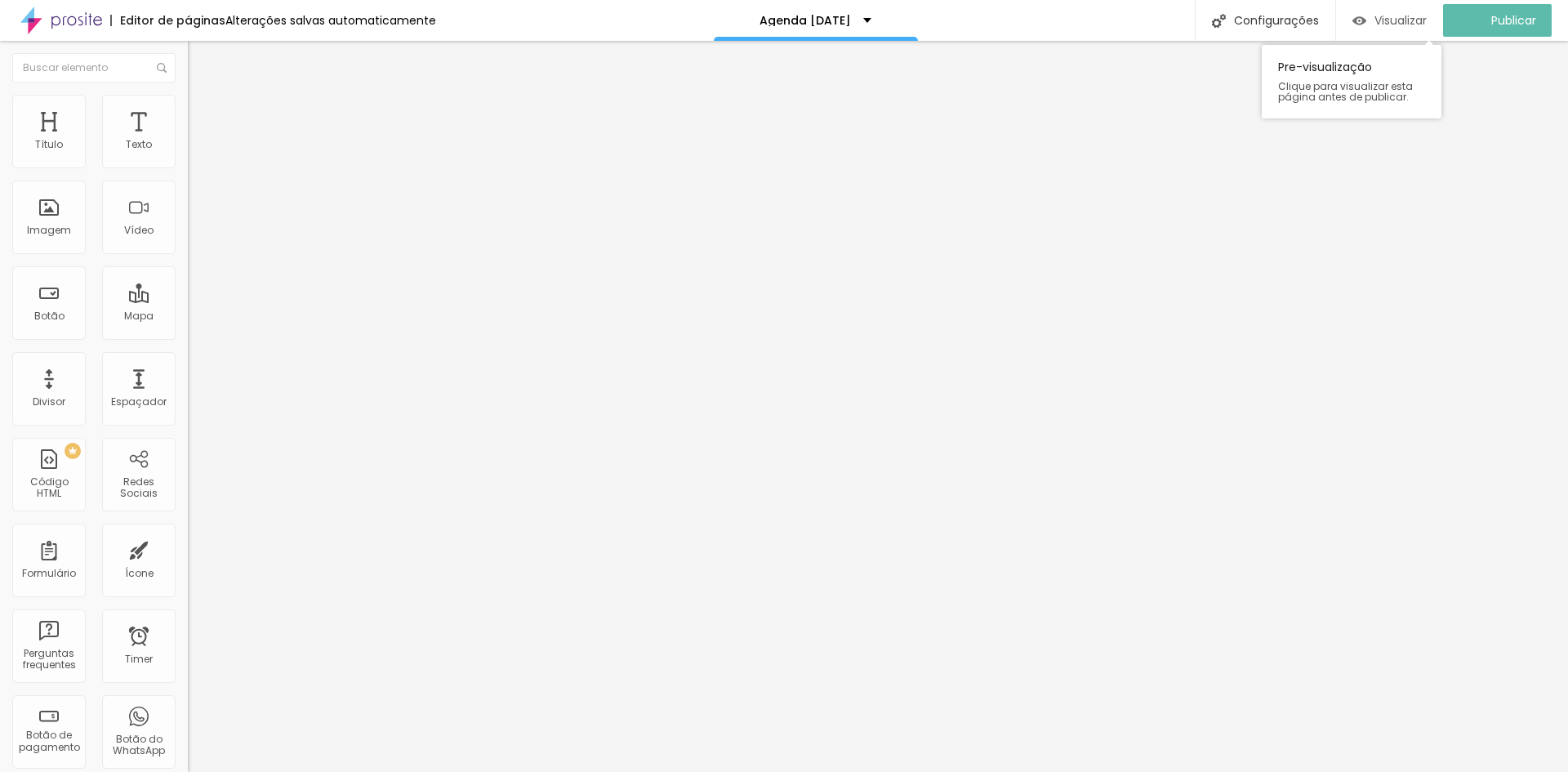
click at [1407, 21] on span "Visualizar" at bounding box center [1400, 21] width 52 height 13
